Goal: Book appointment/travel/reservation

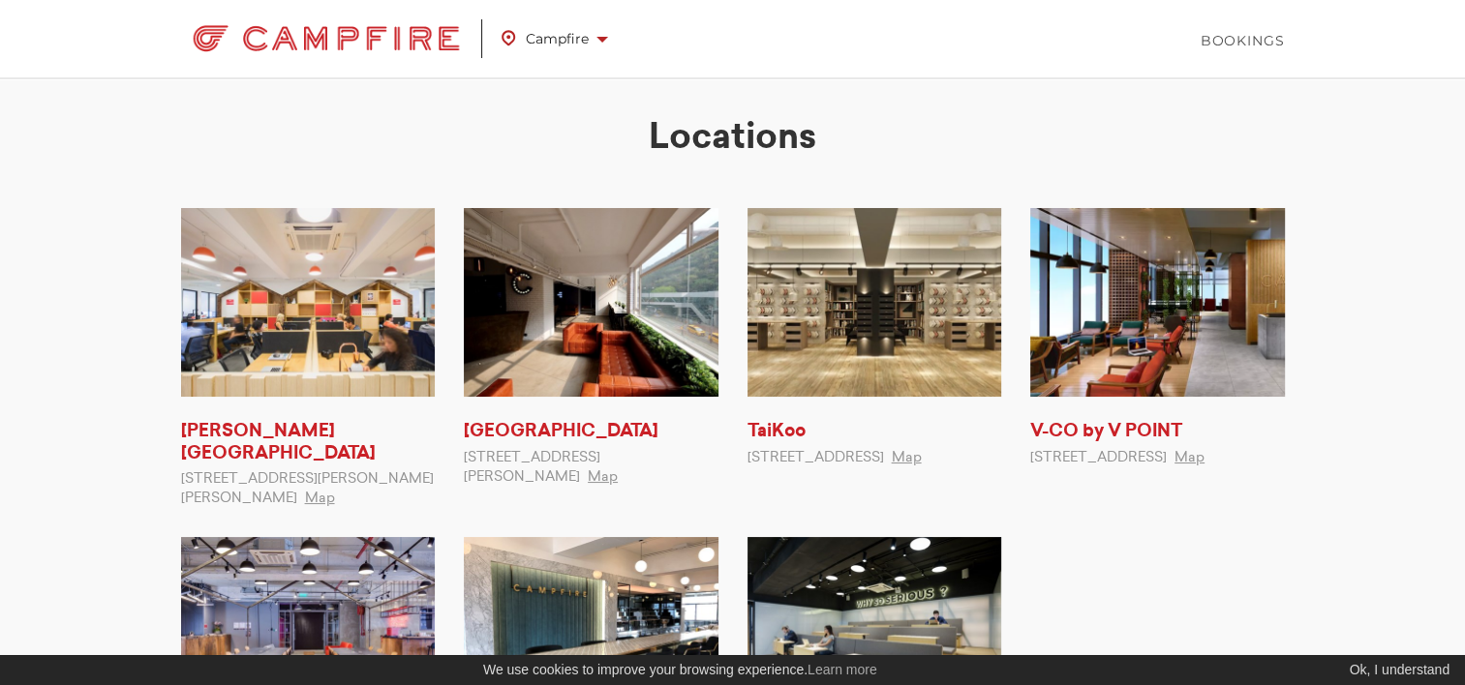
click at [600, 33] on span "Campfire" at bounding box center [554, 38] width 106 height 25
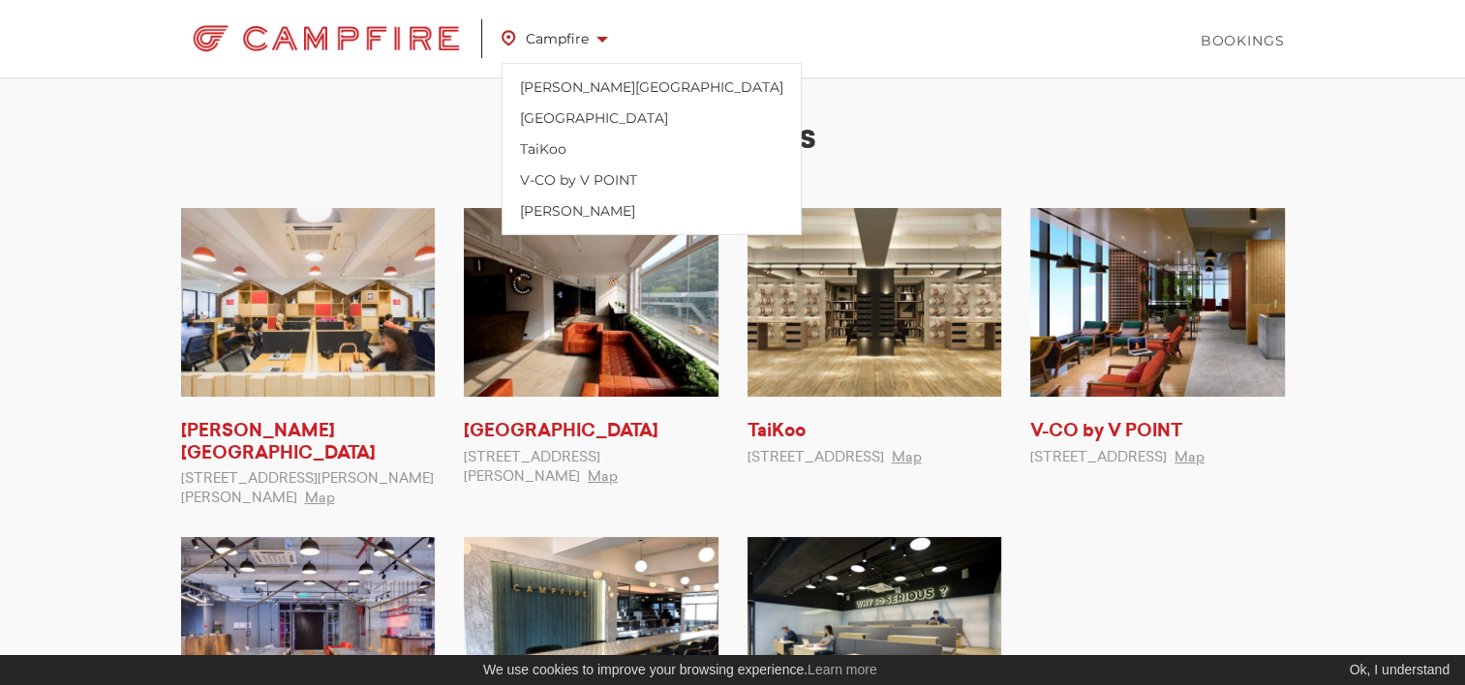
click at [379, 313] on img at bounding box center [308, 302] width 255 height 189
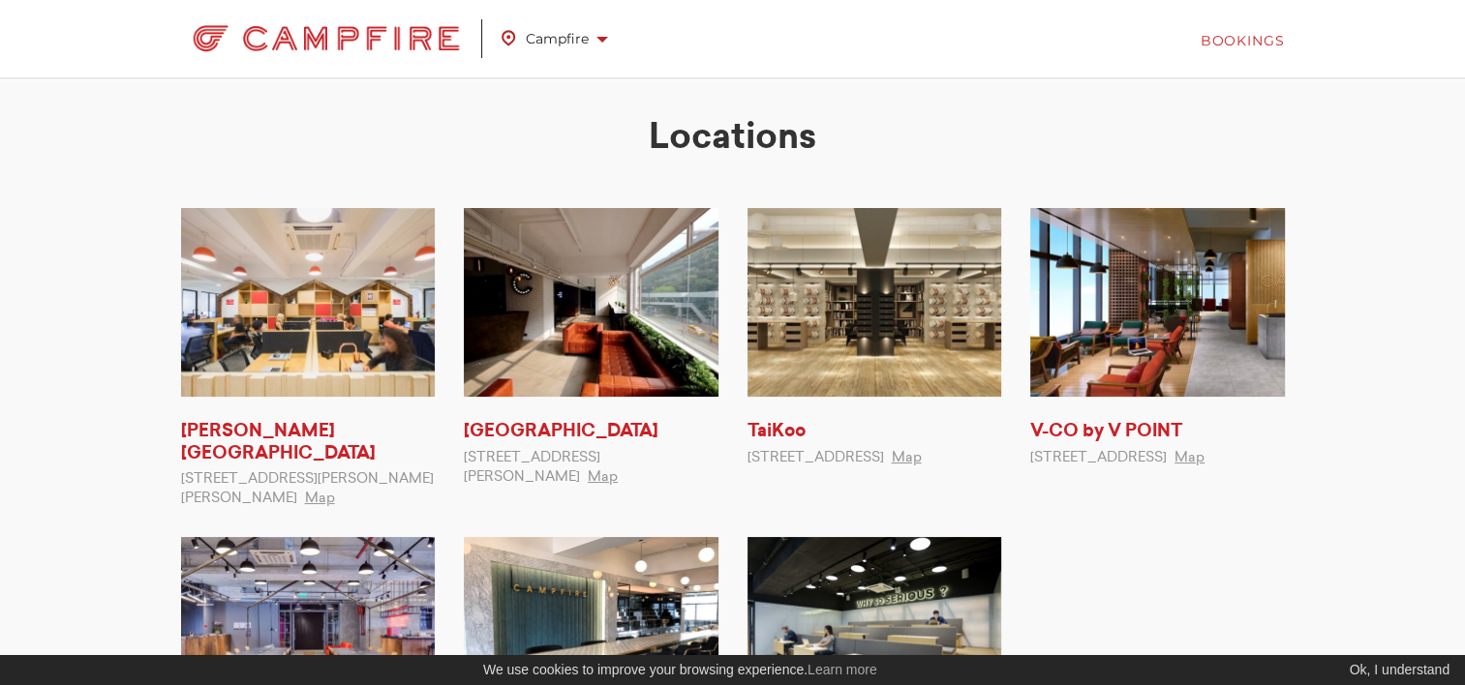
click at [1234, 42] on link "Bookings" at bounding box center [1242, 40] width 84 height 19
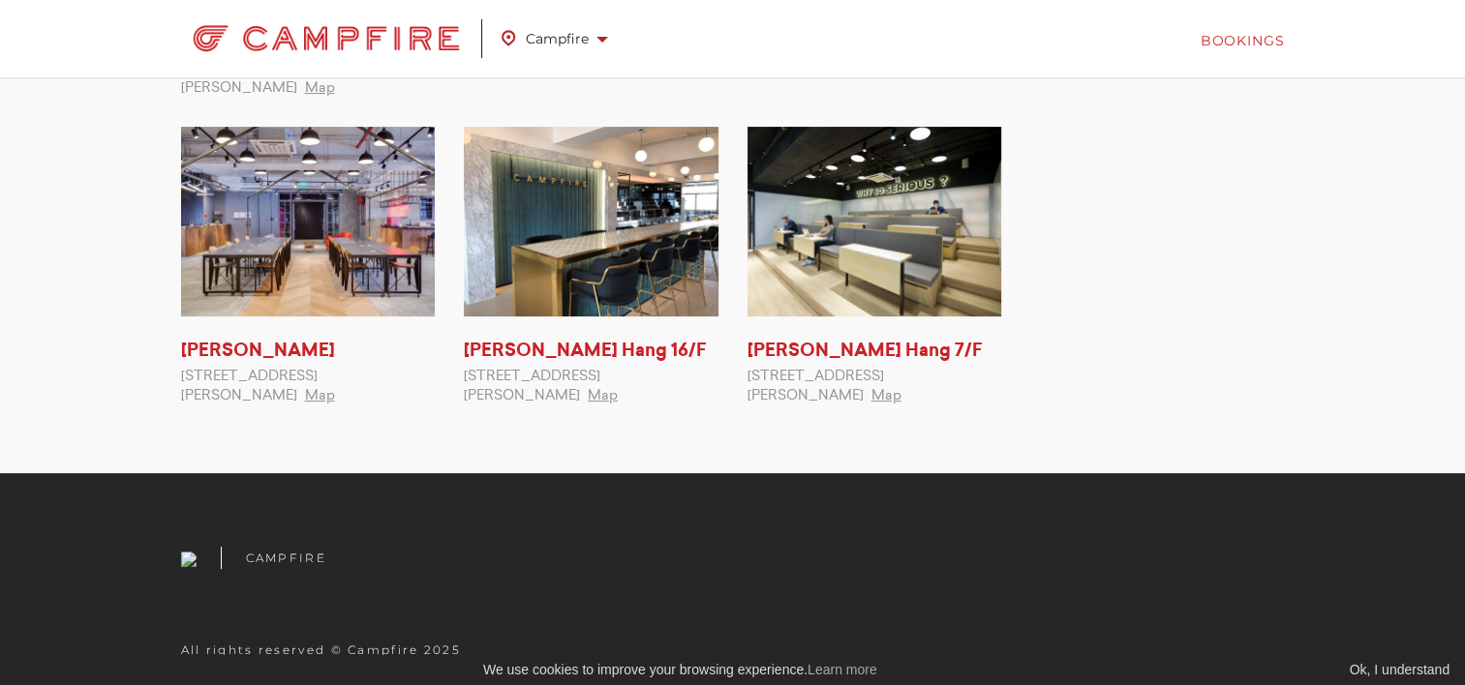
scroll to position [419, 0]
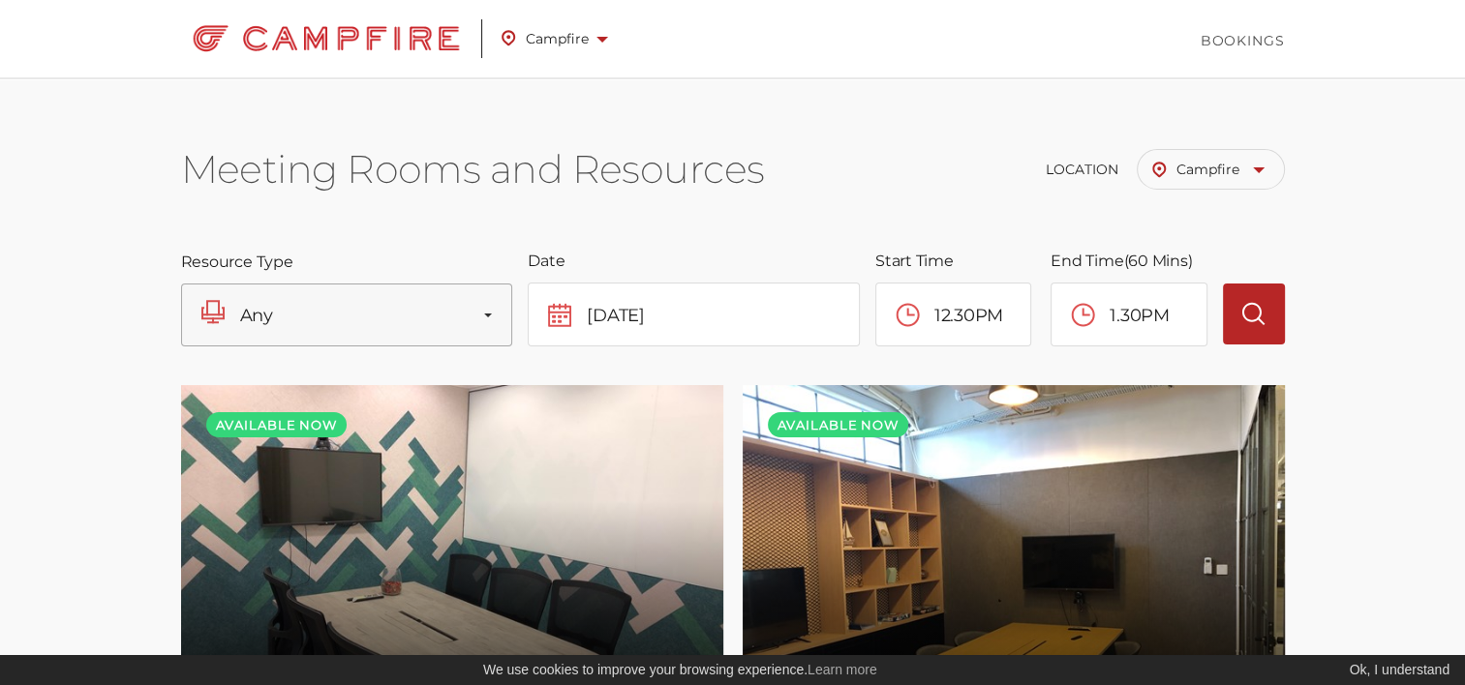
click at [490, 316] on span "button" at bounding box center [488, 316] width 8 height 4
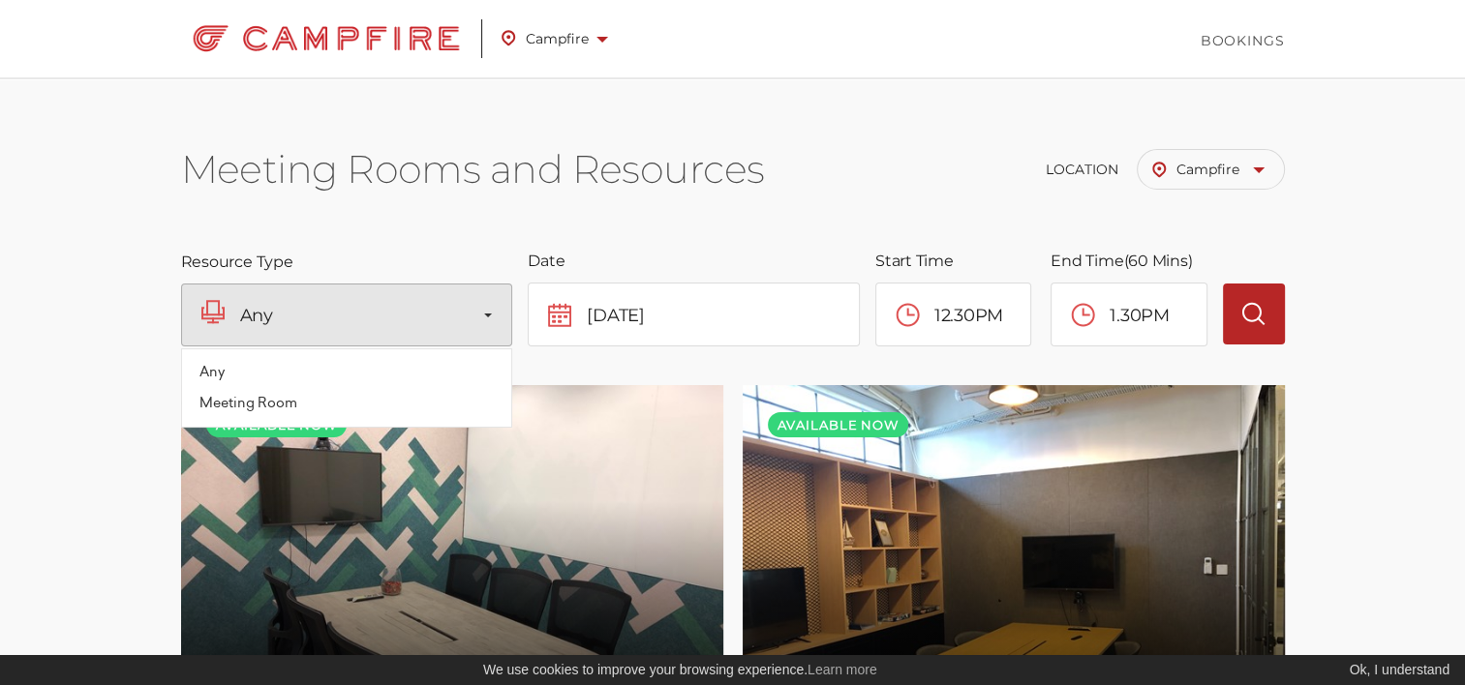
click at [731, 238] on div "Meeting Rooms and Resources Location Campfire Kennedy Town Quarry Bay TaiKoo V-…" at bounding box center [733, 163] width 1104 height 173
